Goal: Task Accomplishment & Management: Manage account settings

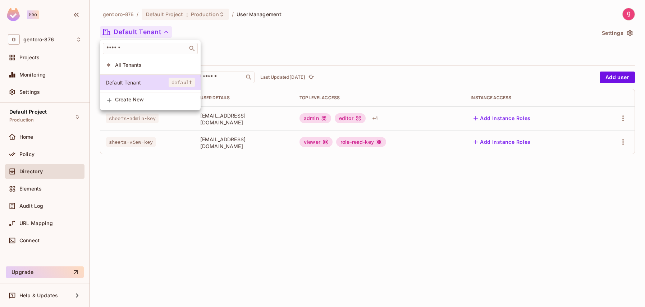
click at [282, 196] on div at bounding box center [322, 153] width 645 height 307
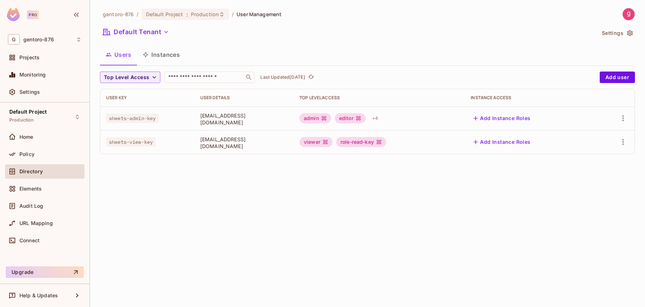
click at [32, 172] on span "Directory" at bounding box center [30, 172] width 23 height 6
click at [121, 55] on button "Users" at bounding box center [118, 55] width 37 height 18
click at [623, 118] on icon "button" at bounding box center [623, 118] width 1 height 6
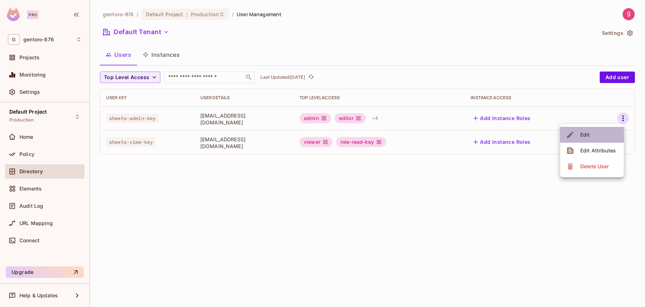
click at [600, 133] on li "Edit" at bounding box center [592, 135] width 64 height 16
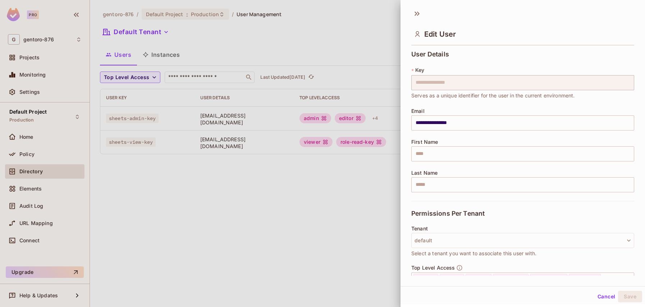
click at [265, 207] on div at bounding box center [322, 153] width 645 height 307
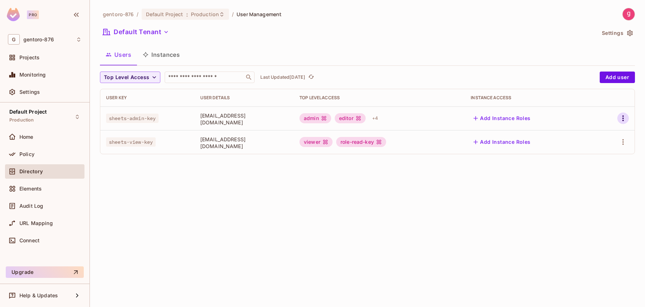
click at [623, 120] on icon "button" at bounding box center [623, 118] width 9 height 9
click at [392, 118] on div at bounding box center [322, 153] width 645 height 307
click at [381, 118] on div "+ 4" at bounding box center [375, 119] width 12 height 12
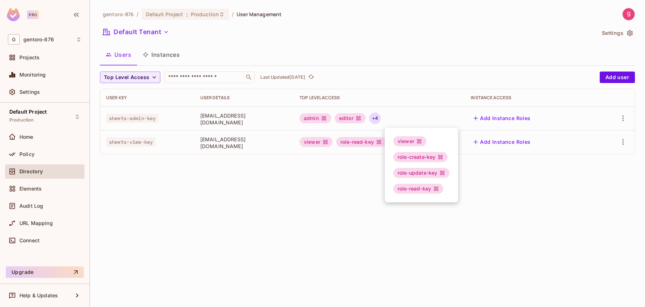
click at [624, 118] on div at bounding box center [322, 153] width 645 height 307
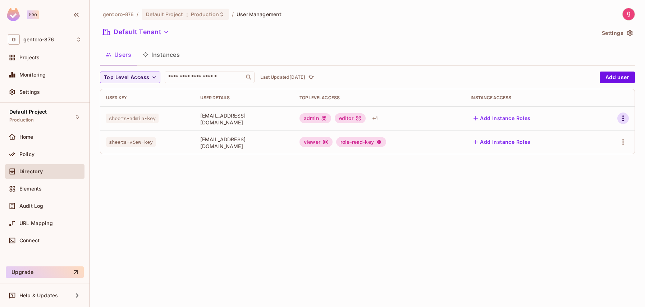
click at [622, 118] on icon "button" at bounding box center [623, 118] width 9 height 9
click at [597, 168] on div "Delete User" at bounding box center [595, 166] width 28 height 7
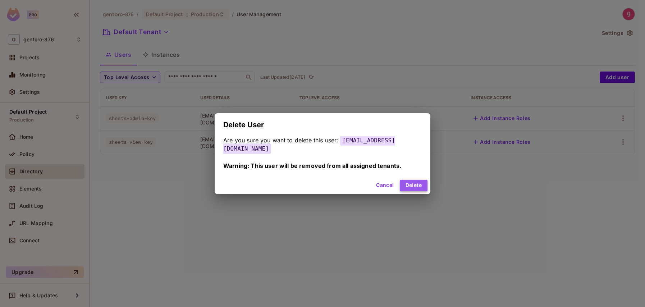
click at [400, 180] on button "Delete" at bounding box center [414, 186] width 28 height 12
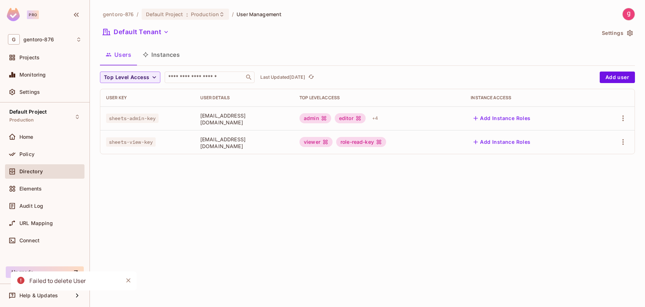
click at [127, 281] on icon "Close" at bounding box center [128, 280] width 7 height 7
click at [265, 219] on div "gentoro-876 / Default Project : Production / User Management Default Tenant Set…" at bounding box center [367, 153] width 555 height 307
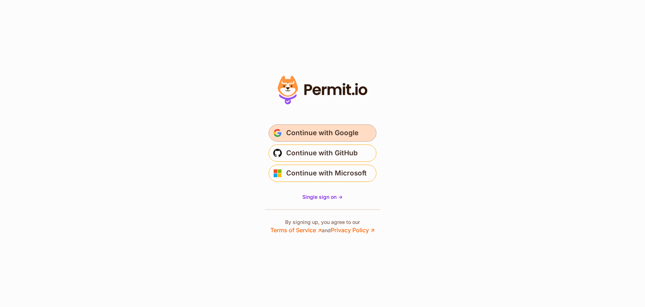
click at [338, 136] on span "Continue with Google" at bounding box center [322, 133] width 72 height 12
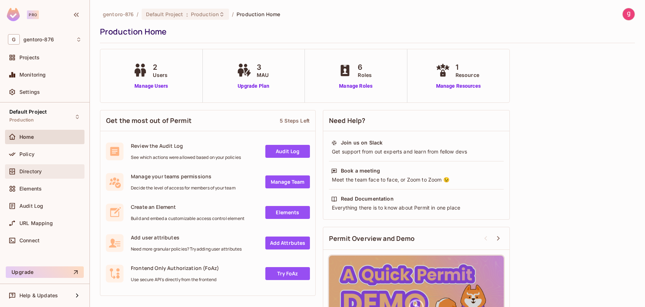
click at [31, 170] on span "Directory" at bounding box center [30, 172] width 22 height 6
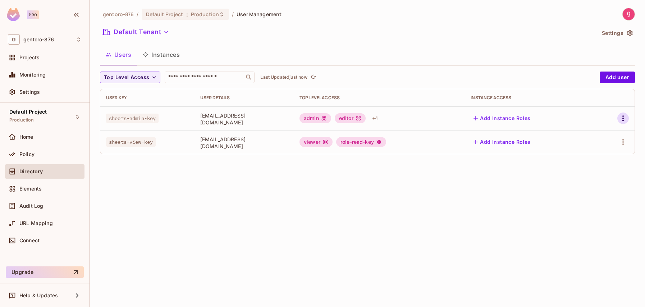
click at [623, 119] on icon "button" at bounding box center [623, 118] width 9 height 9
click at [601, 164] on div "Delete User" at bounding box center [595, 166] width 28 height 7
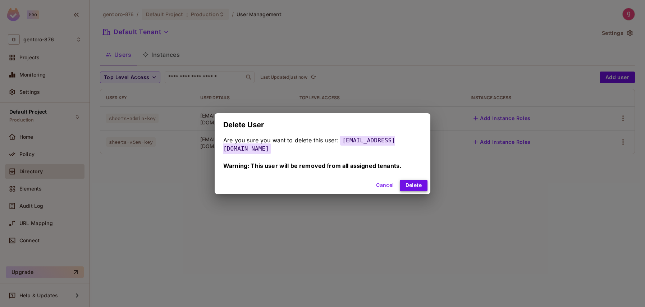
click at [405, 180] on button "Delete" at bounding box center [414, 186] width 28 height 12
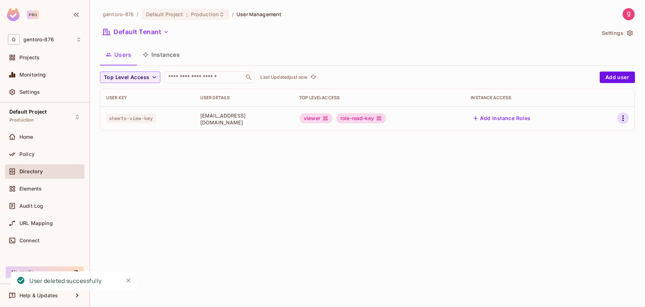
click at [624, 118] on icon "button" at bounding box center [623, 118] width 9 height 9
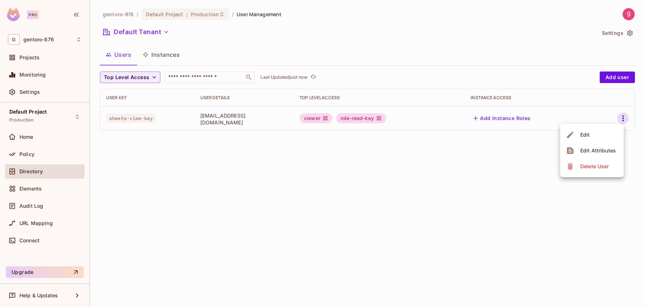
click at [503, 190] on div at bounding box center [322, 153] width 645 height 307
click at [623, 119] on icon "button" at bounding box center [623, 118] width 1 height 6
click at [596, 167] on div "Delete User" at bounding box center [595, 166] width 28 height 7
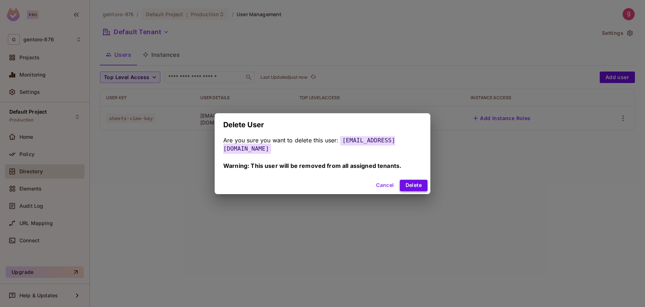
click at [417, 186] on button "Delete" at bounding box center [414, 186] width 28 height 12
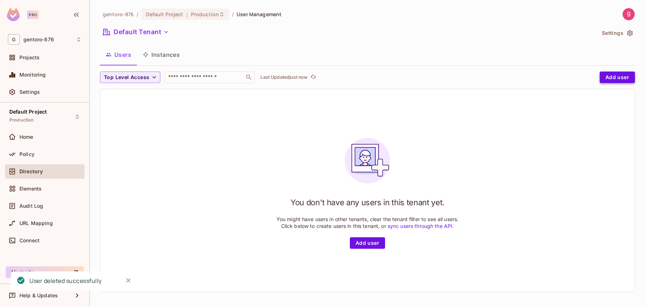
click at [614, 76] on button "Add user" at bounding box center [617, 78] width 35 height 12
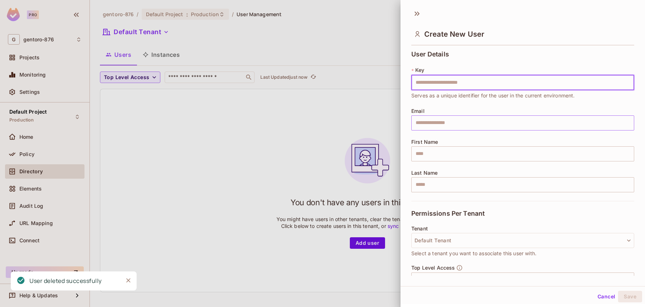
click at [449, 123] on input "text" at bounding box center [523, 122] width 223 height 15
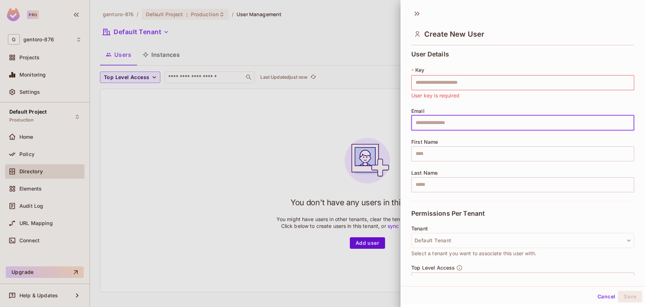
type input "**********"
click at [469, 82] on input "text" at bounding box center [523, 82] width 223 height 15
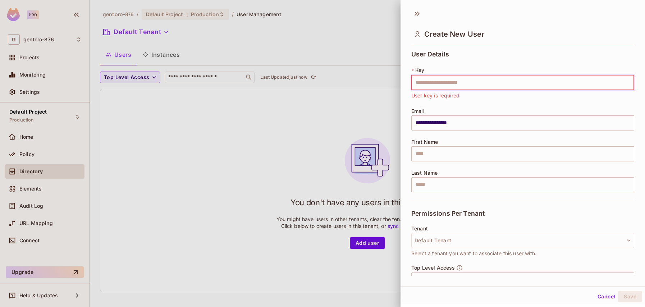
click at [424, 139] on span "First Name" at bounding box center [425, 142] width 27 height 6
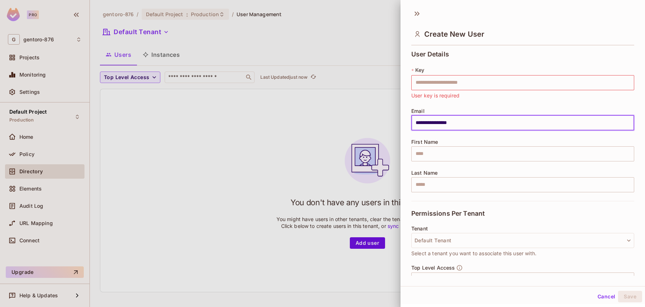
drag, startPoint x: 472, startPoint y: 124, endPoint x: 410, endPoint y: 121, distance: 61.9
click at [410, 121] on div "**********" at bounding box center [523, 162] width 245 height 228
click at [461, 84] on input "text" at bounding box center [523, 82] width 223 height 15
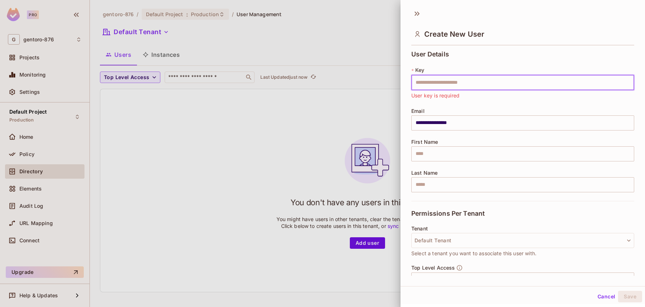
paste input "**********"
type input "**********"
click at [478, 155] on input "text" at bounding box center [523, 153] width 223 height 15
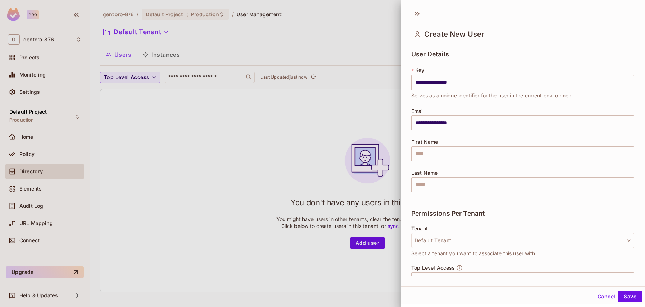
click at [546, 208] on div "Permissions Per Tenant" at bounding box center [523, 213] width 223 height 25
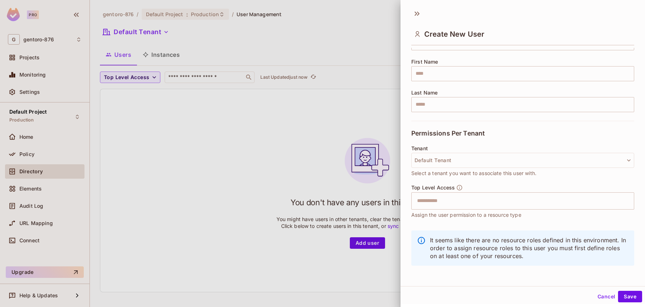
scroll to position [82, 0]
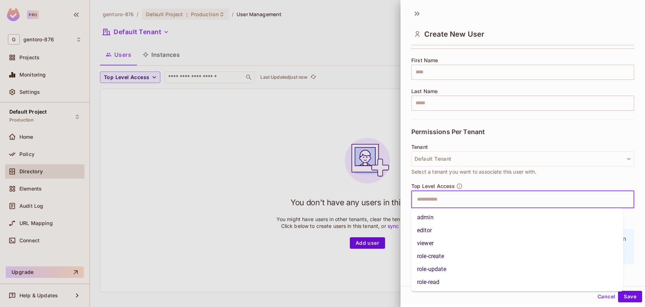
click at [475, 200] on input "text" at bounding box center [517, 199] width 208 height 14
click at [444, 222] on li "admin" at bounding box center [518, 217] width 212 height 13
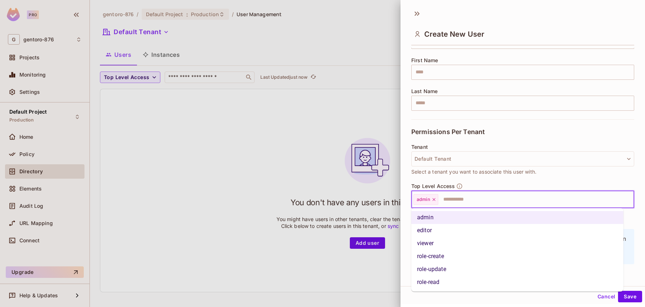
click at [463, 199] on input "text" at bounding box center [529, 199] width 181 height 14
click at [450, 256] on li "role-create" at bounding box center [518, 256] width 212 height 13
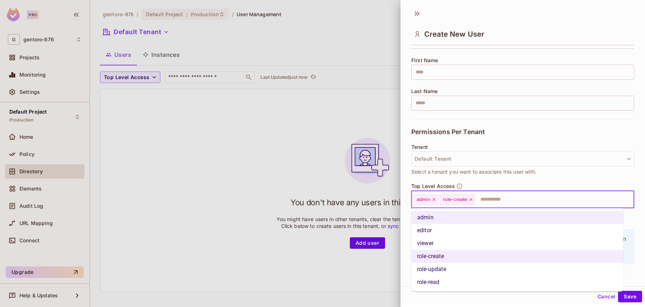
click at [504, 199] on input "text" at bounding box center [548, 199] width 144 height 14
click at [443, 269] on li "role-update" at bounding box center [518, 269] width 212 height 13
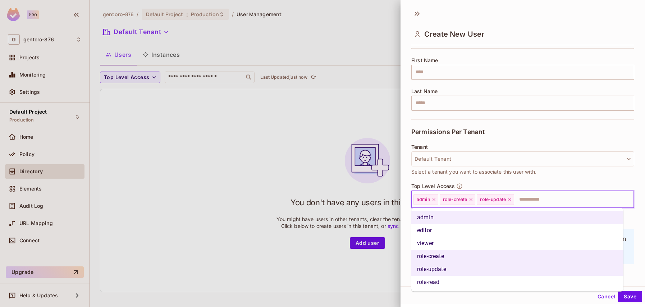
click at [533, 200] on input "text" at bounding box center [567, 199] width 105 height 14
click at [444, 280] on li "role-read" at bounding box center [518, 282] width 212 height 13
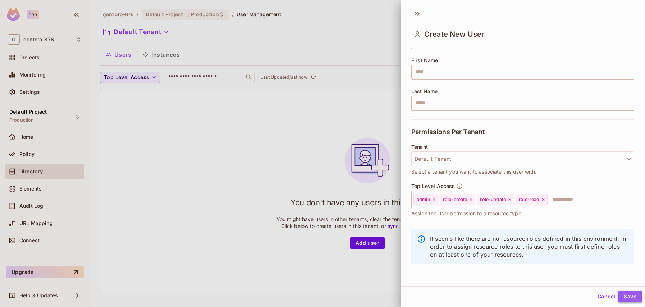
click at [622, 296] on button "Save" at bounding box center [630, 297] width 24 height 12
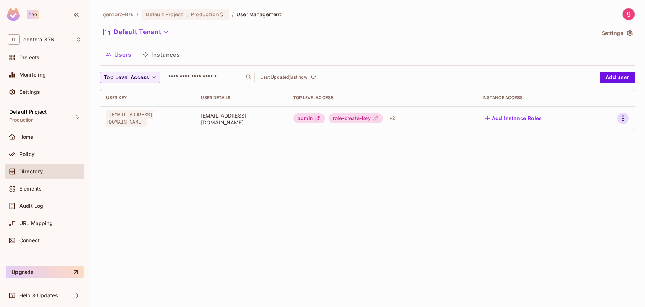
click at [622, 117] on icon "button" at bounding box center [623, 118] width 9 height 9
click at [486, 174] on div at bounding box center [322, 153] width 645 height 307
click at [622, 77] on button "Add user" at bounding box center [617, 78] width 35 height 12
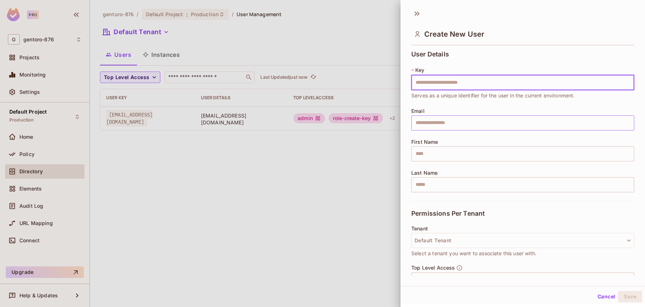
click at [456, 126] on input "text" at bounding box center [523, 122] width 223 height 15
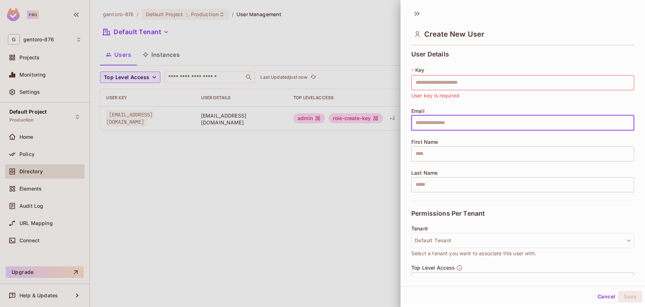
type input "**********"
click at [479, 124] on input "**********" at bounding box center [523, 122] width 223 height 15
click at [468, 81] on input "text" at bounding box center [523, 82] width 223 height 15
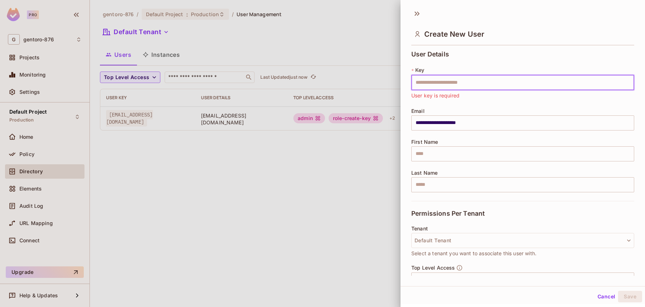
paste input "**********"
type input "**********"
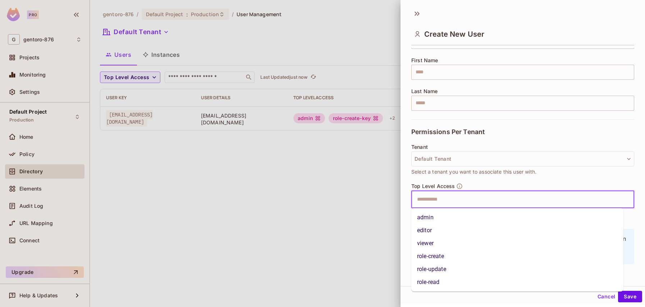
click at [459, 201] on input "text" at bounding box center [517, 199] width 208 height 14
click at [441, 242] on li "viewer" at bounding box center [518, 243] width 212 height 13
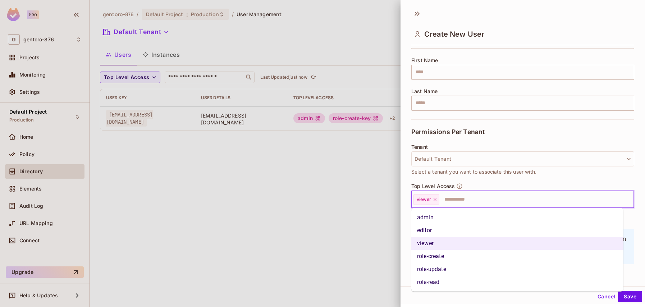
click at [465, 198] on input "text" at bounding box center [530, 199] width 180 height 14
click at [438, 285] on li "role-read" at bounding box center [518, 282] width 212 height 13
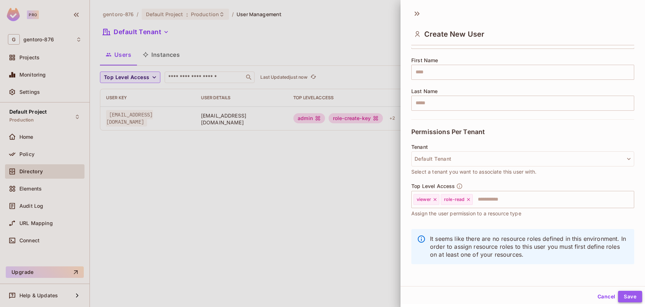
click at [625, 296] on button "Save" at bounding box center [630, 297] width 24 height 12
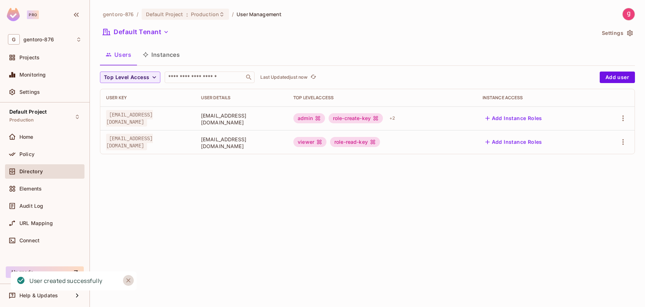
click at [127, 281] on icon "Close" at bounding box center [128, 280] width 7 height 7
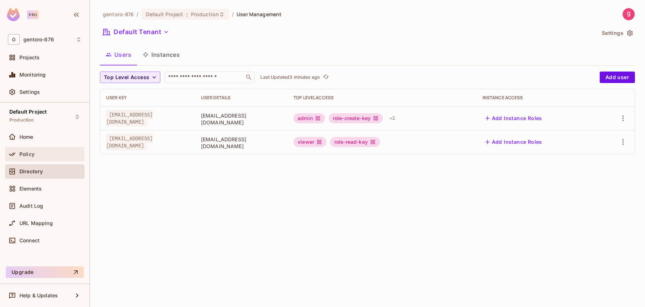
click at [30, 155] on span "Policy" at bounding box center [26, 154] width 15 height 6
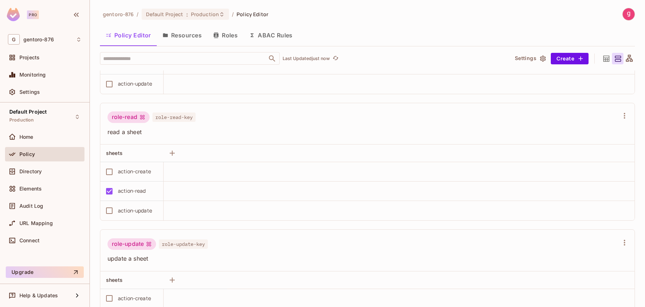
scroll to position [305, 0]
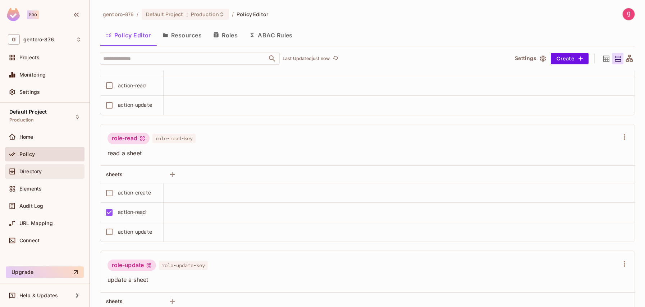
click at [30, 171] on span "Directory" at bounding box center [30, 172] width 22 height 6
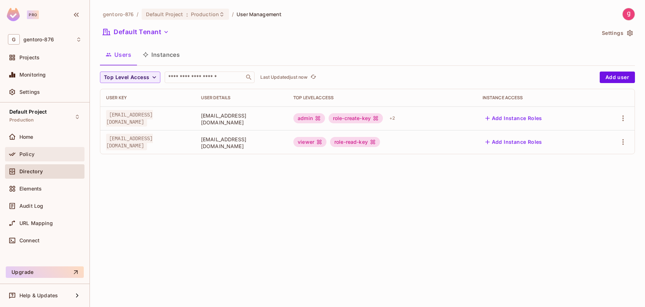
click at [27, 153] on span "Policy" at bounding box center [26, 154] width 15 height 6
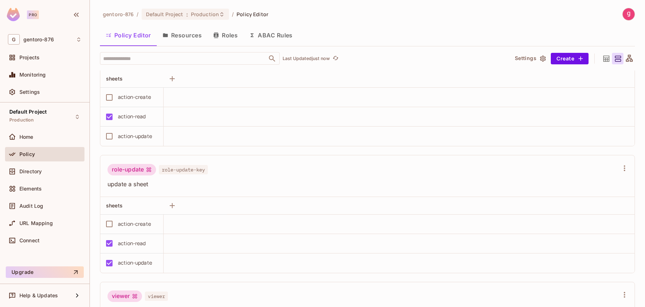
scroll to position [397, 0]
